Goal: Task Accomplishment & Management: Manage account settings

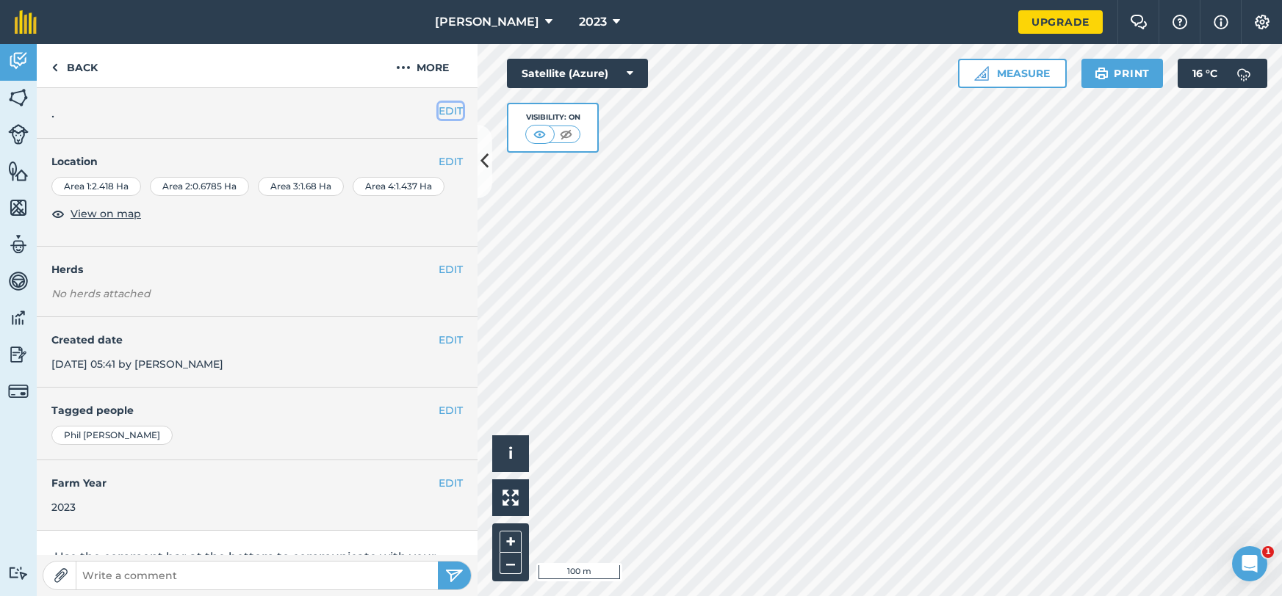
click at [455, 116] on button "EDIT" at bounding box center [451, 111] width 24 height 16
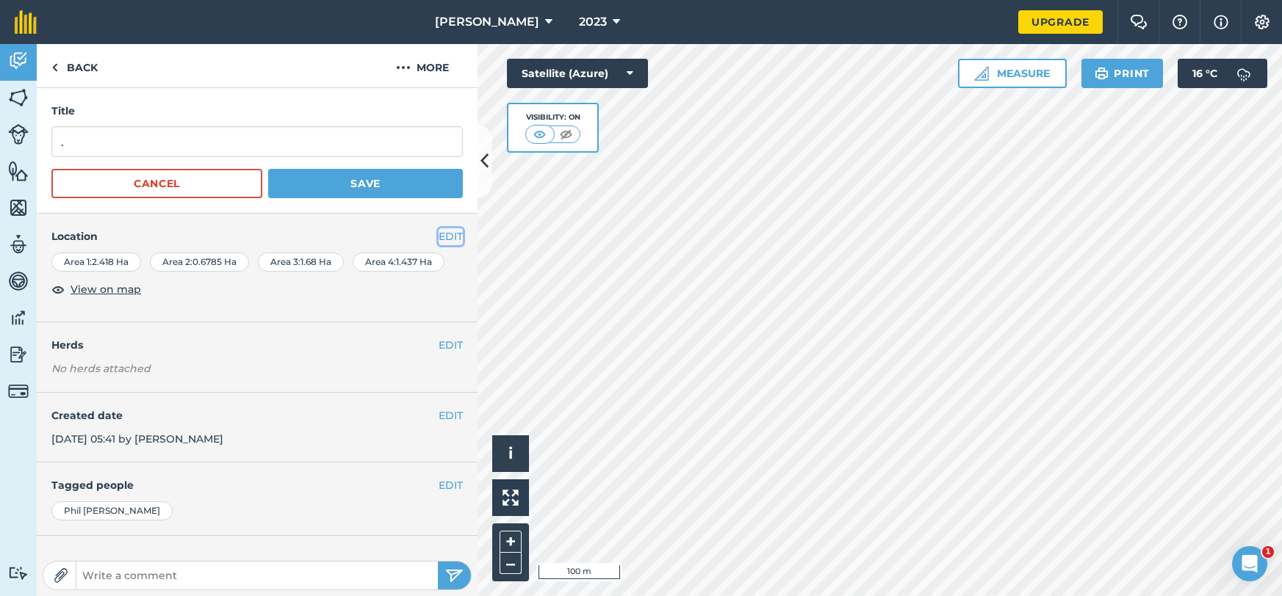
click at [444, 233] on button "EDIT" at bounding box center [451, 236] width 24 height 16
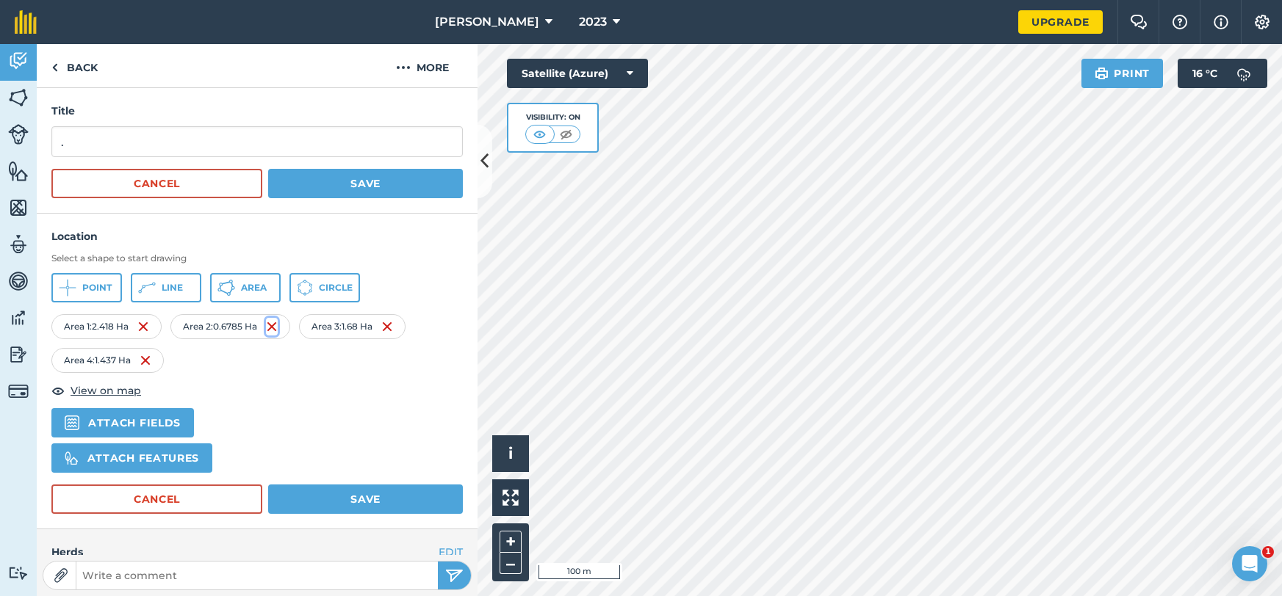
click at [275, 323] on img at bounding box center [272, 327] width 12 height 18
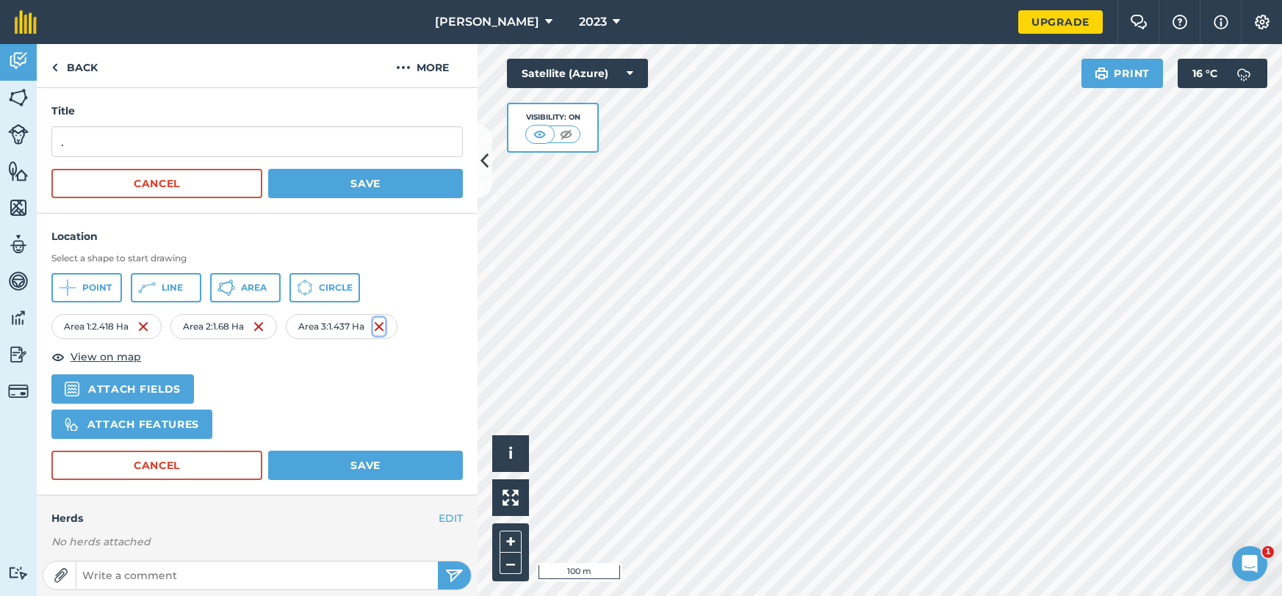
click at [382, 331] on img at bounding box center [379, 327] width 12 height 18
click at [270, 327] on div "Area 2 : 1.68 Ha" at bounding box center [223, 326] width 107 height 25
drag, startPoint x: 263, startPoint y: 328, endPoint x: 240, endPoint y: 330, distance: 22.8
click at [261, 328] on img at bounding box center [259, 327] width 12 height 18
click at [140, 333] on img at bounding box center [138, 327] width 12 height 18
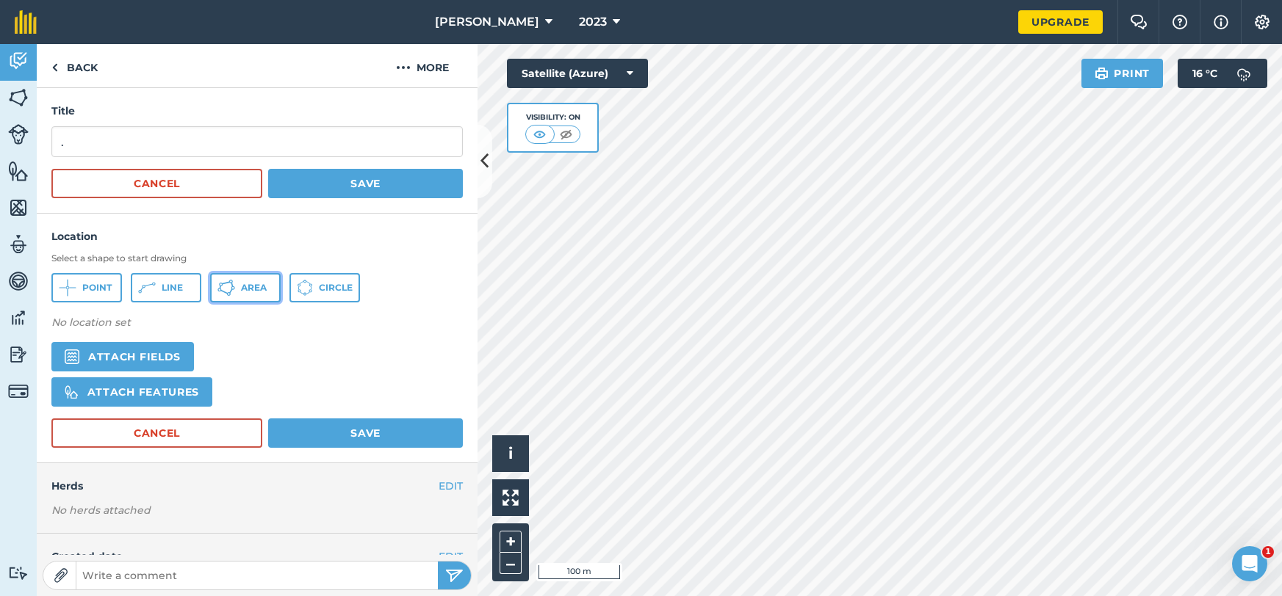
click at [265, 291] on span "Area" at bounding box center [254, 288] width 26 height 12
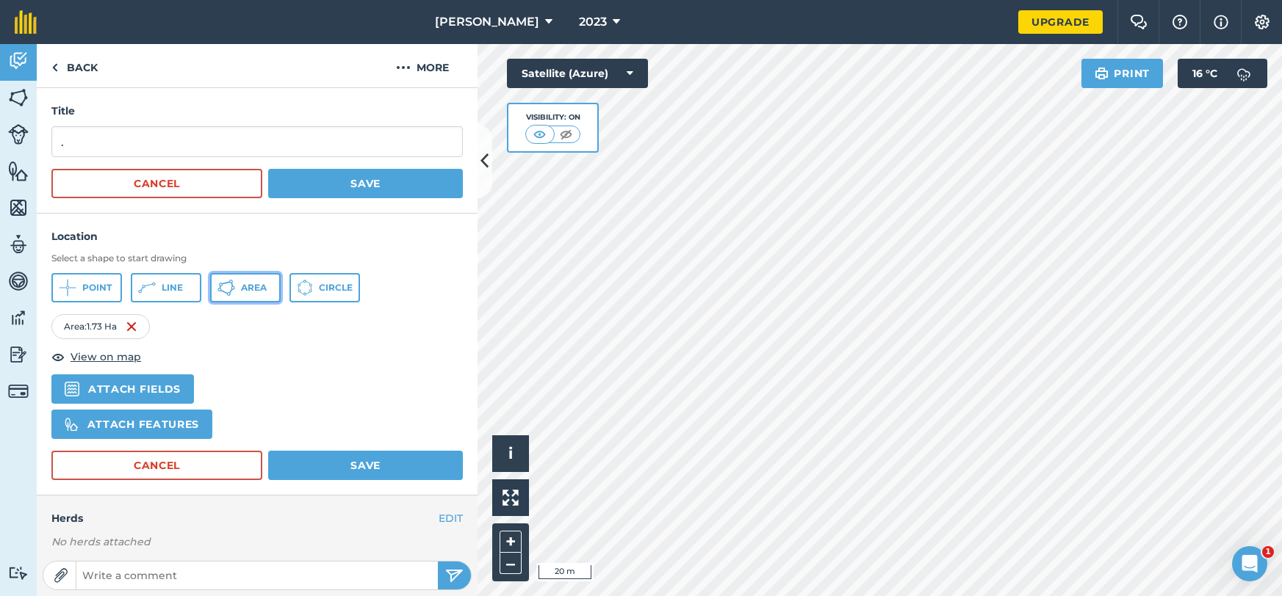
click at [270, 284] on button "Area" at bounding box center [245, 287] width 71 height 29
click at [263, 286] on span "Area" at bounding box center [254, 288] width 26 height 12
click at [259, 278] on button "Area" at bounding box center [245, 287] width 71 height 29
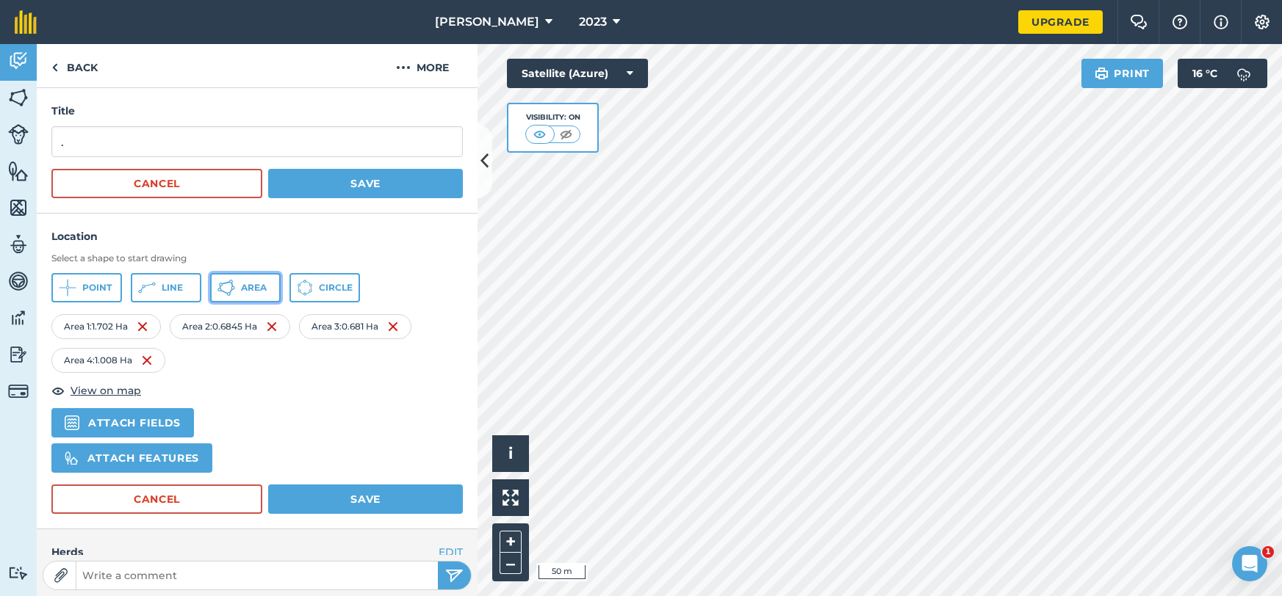
click at [259, 290] on span "Area" at bounding box center [254, 288] width 26 height 12
click at [232, 283] on icon at bounding box center [226, 288] width 18 height 18
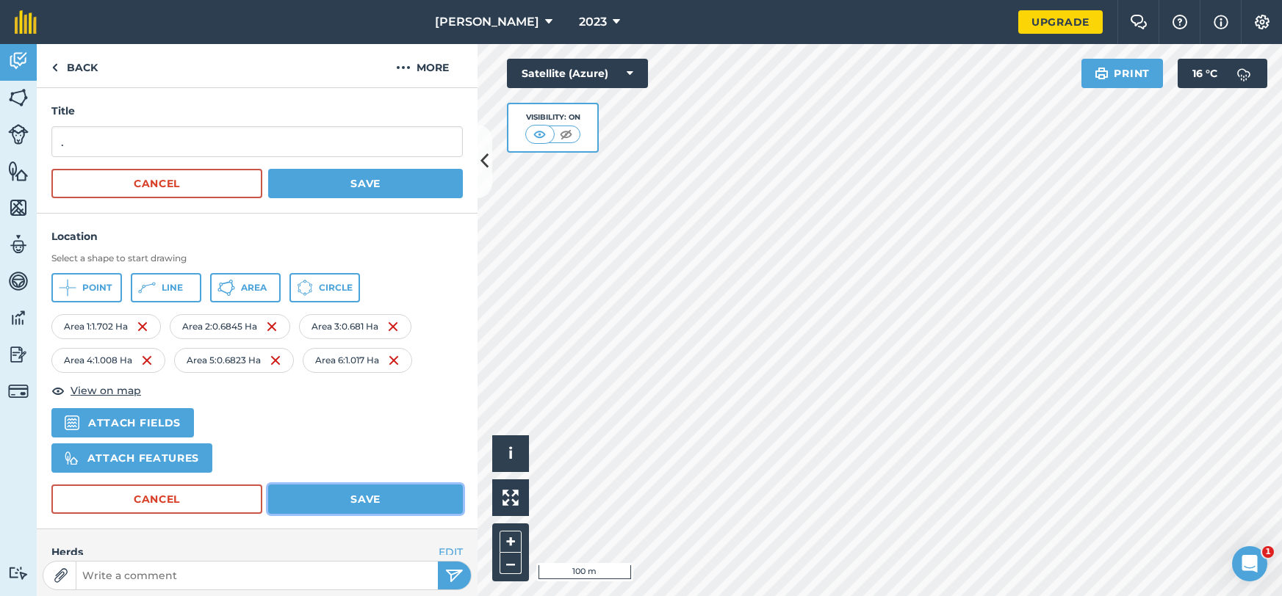
click at [347, 502] on button "Save" at bounding box center [365, 499] width 195 height 29
